Goal: Task Accomplishment & Management: Use online tool/utility

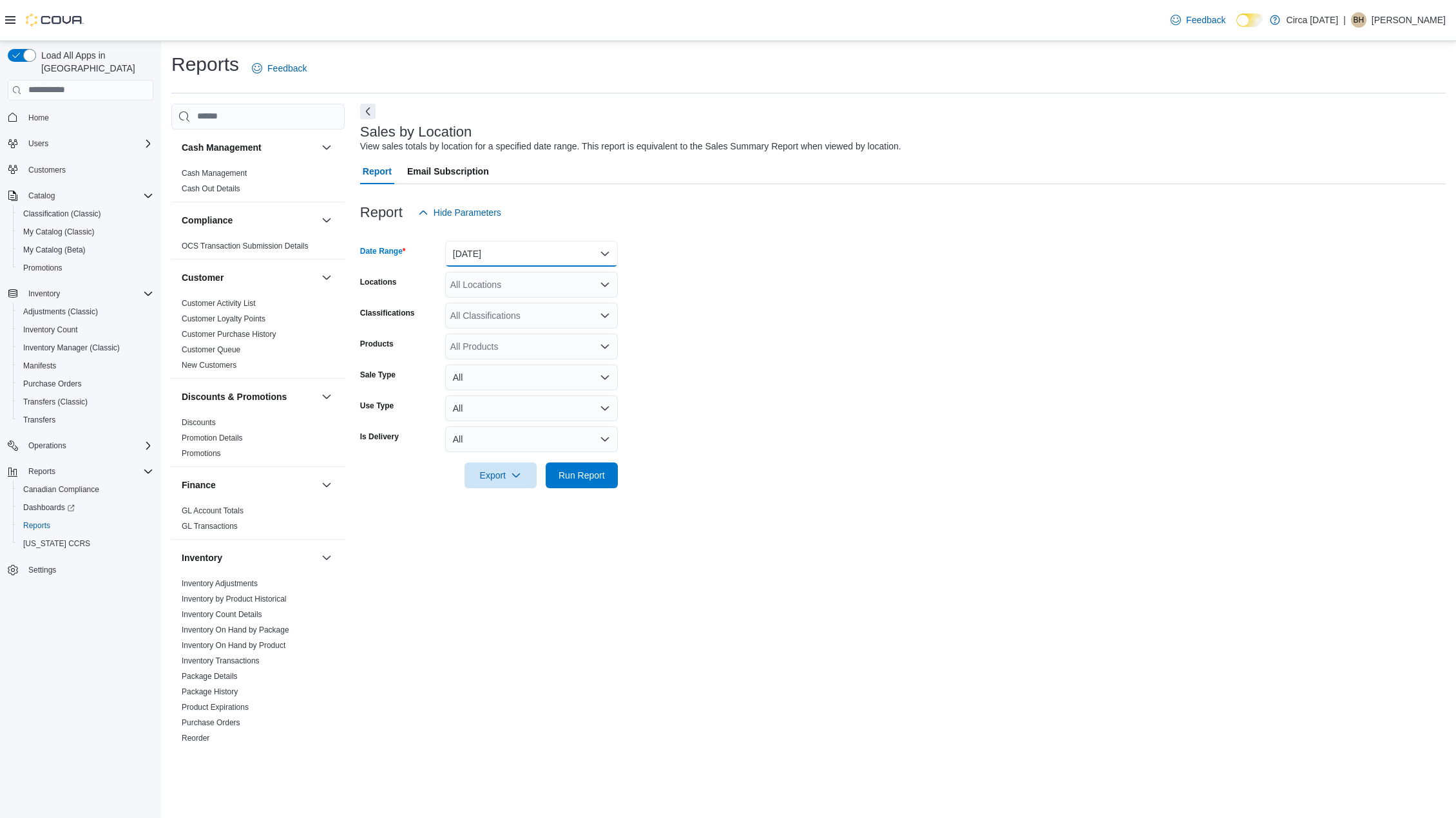
click at [520, 248] on button "[DATE]" at bounding box center [532, 254] width 173 height 26
drag, startPoint x: 546, startPoint y: 194, endPoint x: 537, endPoint y: 220, distance: 27.5
click at [546, 195] on div at bounding box center [902, 192] width 1085 height 15
click at [573, 481] on span "Run Report" at bounding box center [582, 475] width 56 height 26
